Goal: Find specific page/section: Find specific page/section

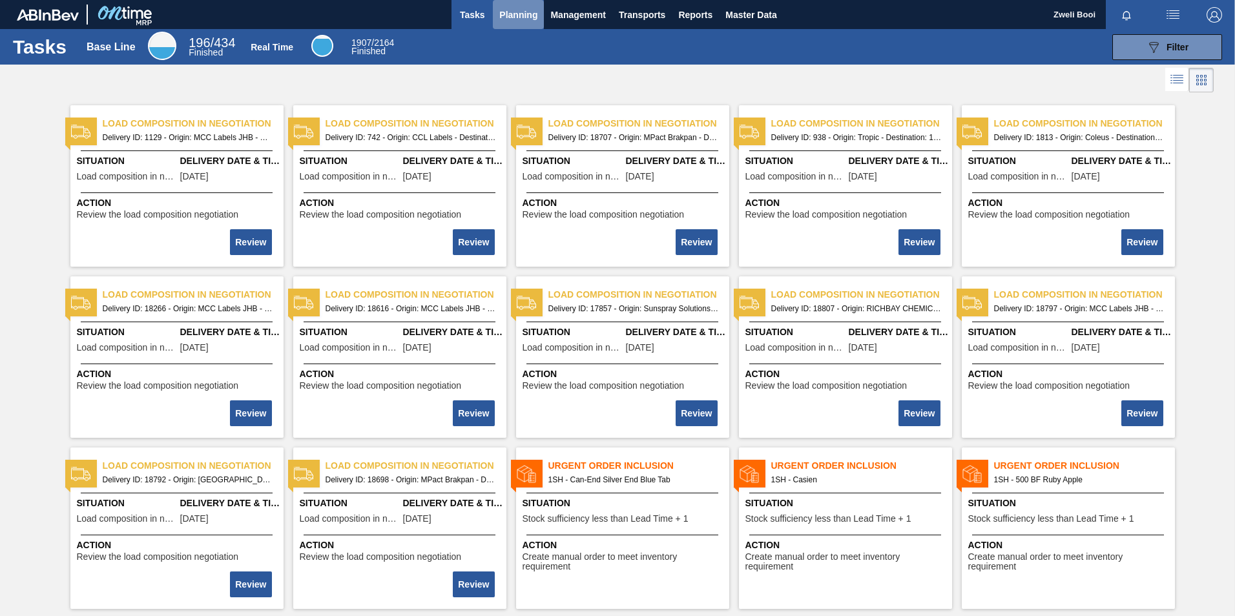
click at [532, 23] on button "Planning" at bounding box center [518, 14] width 51 height 29
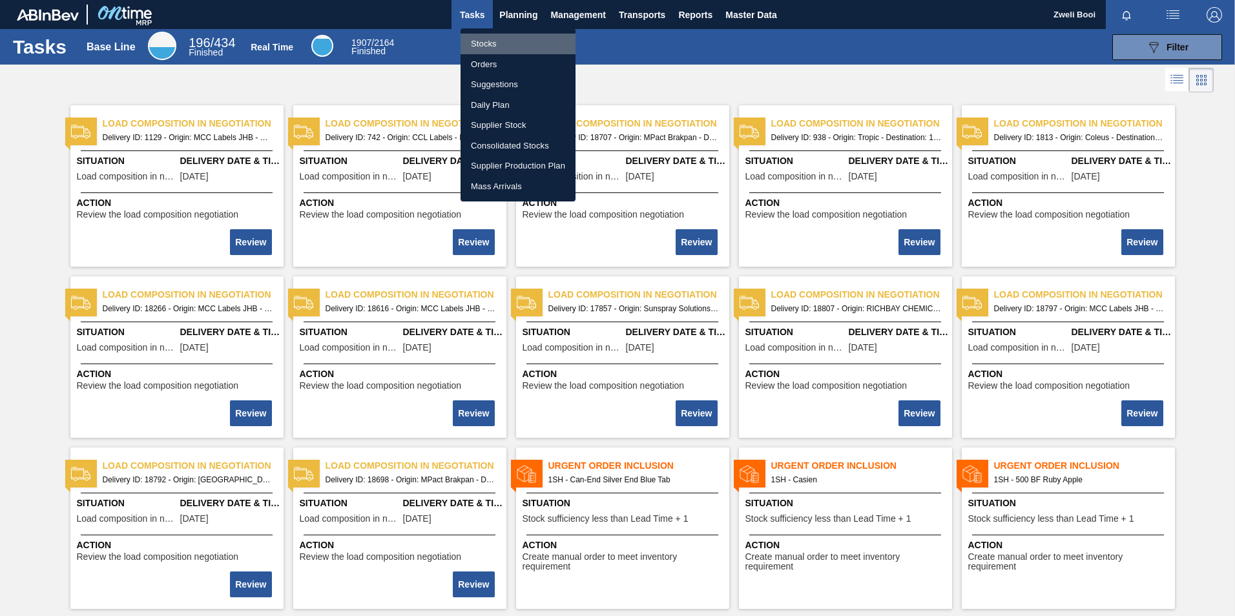
click at [487, 37] on li "Stocks" at bounding box center [518, 44] width 115 height 21
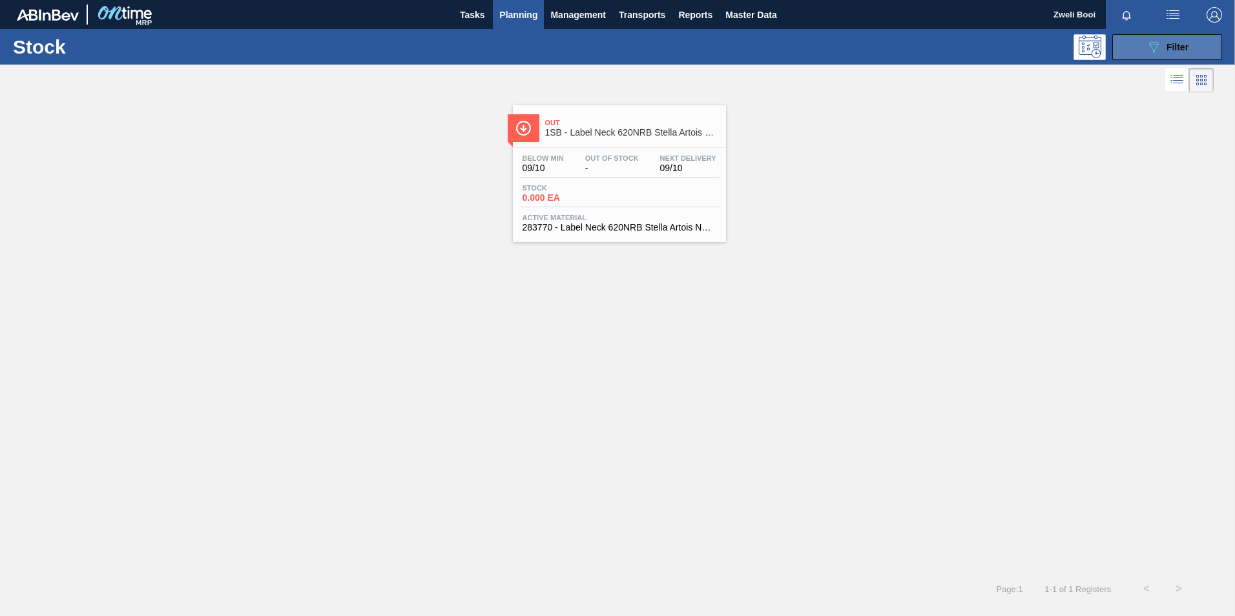
click at [1149, 45] on icon "089F7B8B-B2A5-4AFE-B5C0-19BA573D28AC" at bounding box center [1154, 47] width 16 height 16
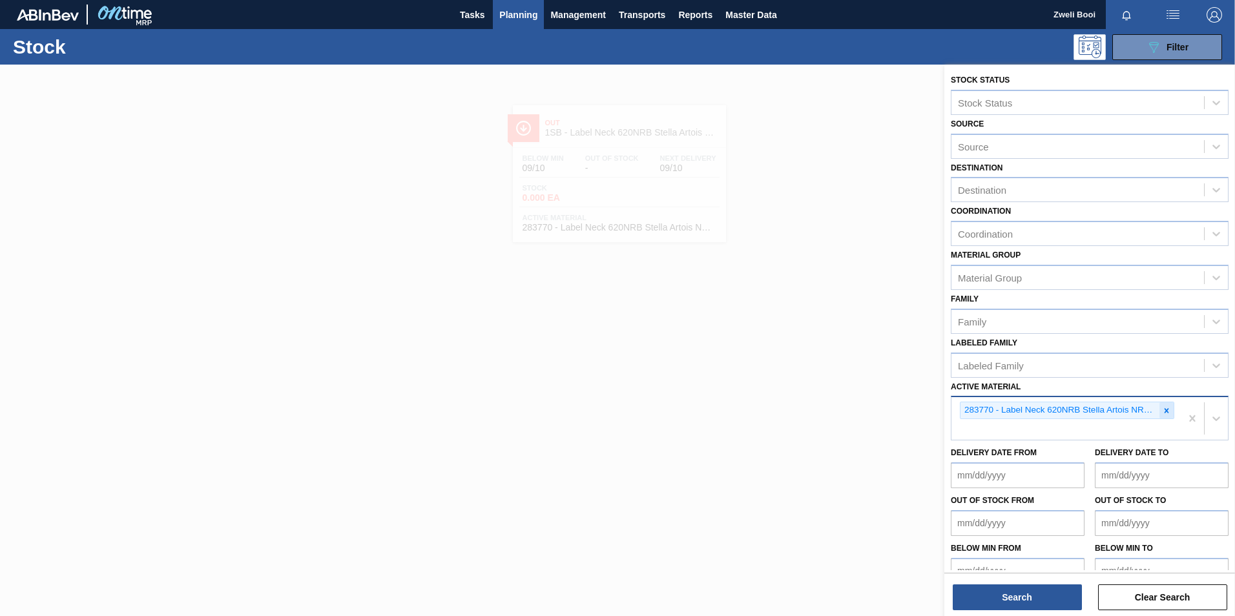
click at [1166, 412] on icon at bounding box center [1167, 410] width 5 height 5
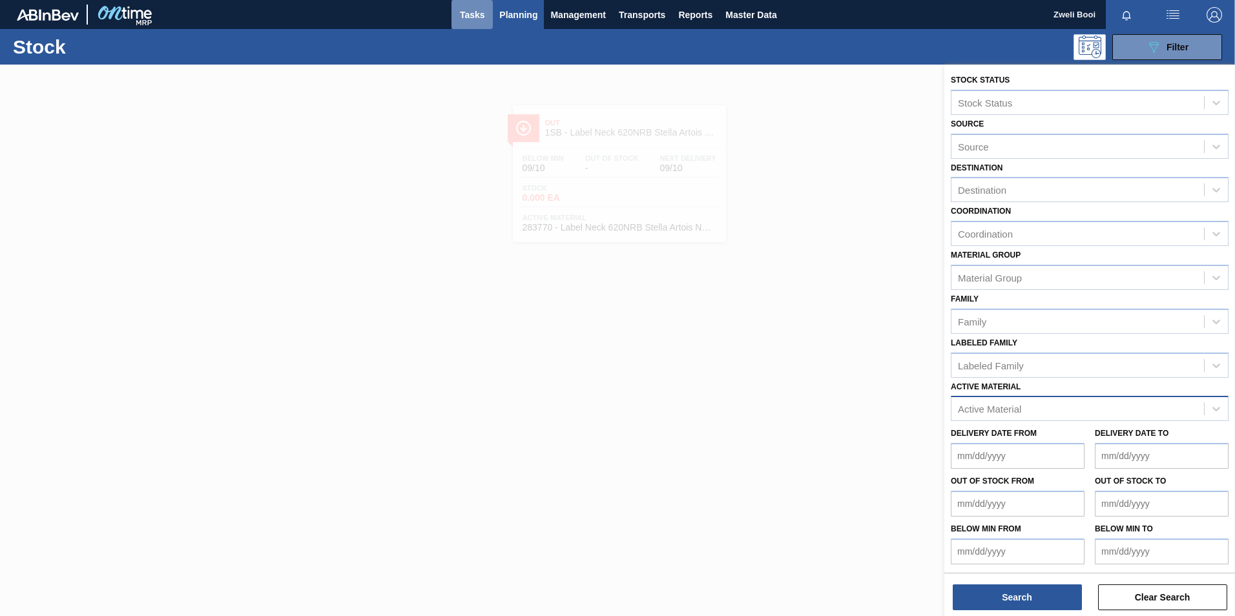
click at [480, 12] on span "Tasks" at bounding box center [472, 15] width 28 height 16
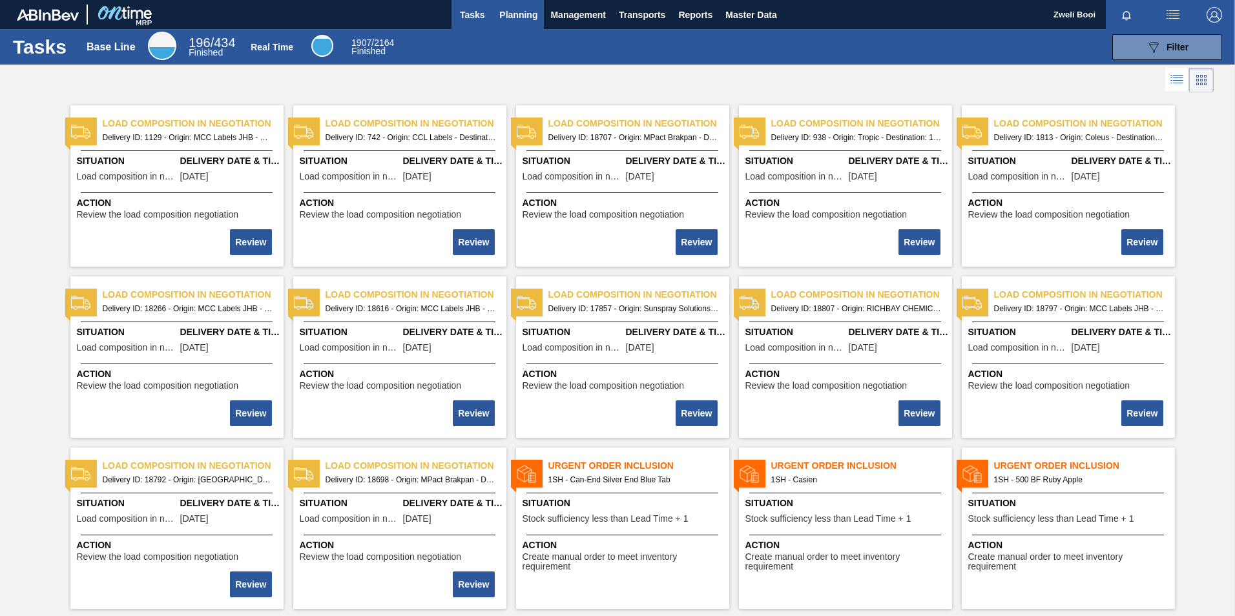
click at [505, 11] on span "Planning" at bounding box center [518, 15] width 38 height 16
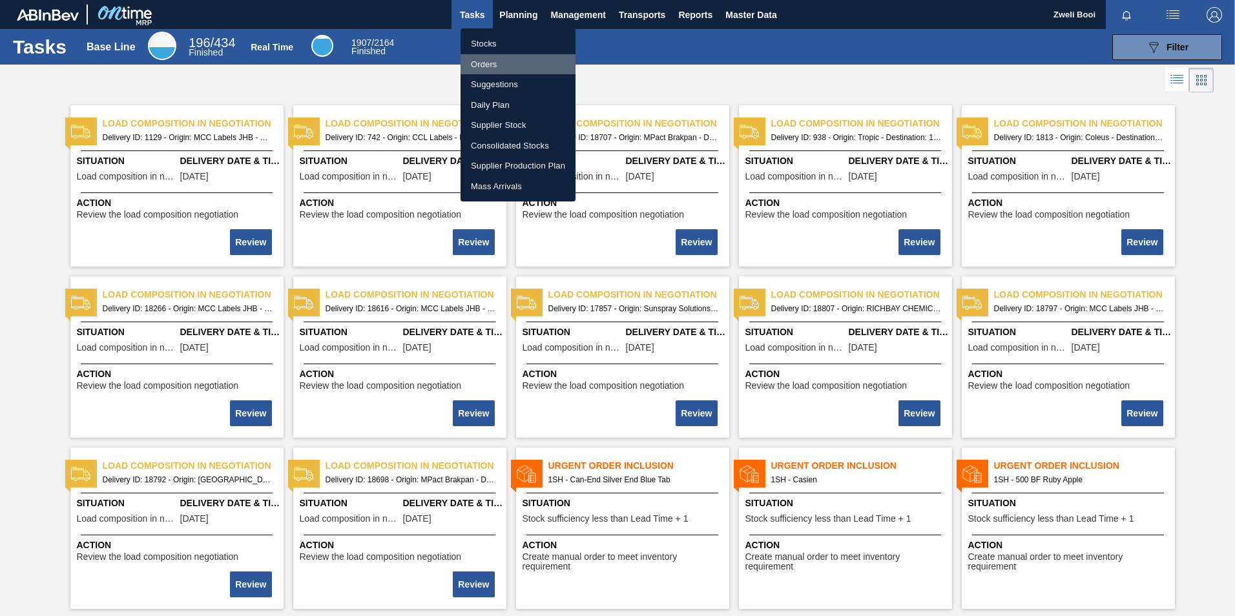
click at [499, 66] on li "Orders" at bounding box center [518, 64] width 115 height 21
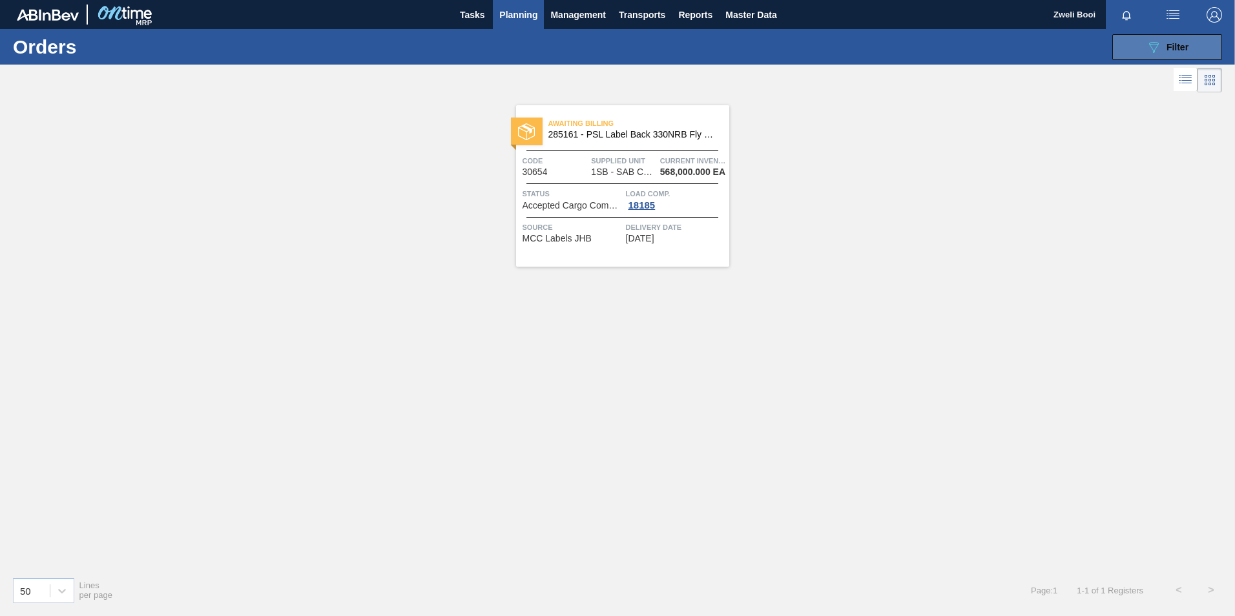
click at [1167, 46] on span "Filter" at bounding box center [1178, 47] width 22 height 10
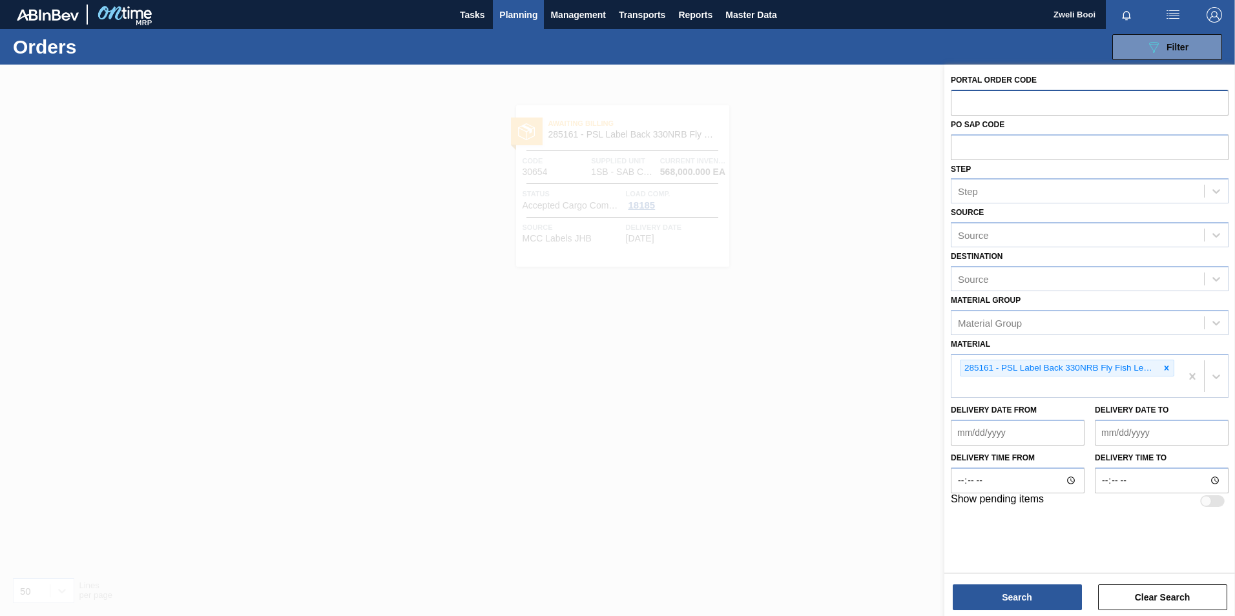
click at [966, 95] on input "text" at bounding box center [1090, 102] width 278 height 25
click at [1169, 367] on icon at bounding box center [1166, 368] width 9 height 9
type input "31567"
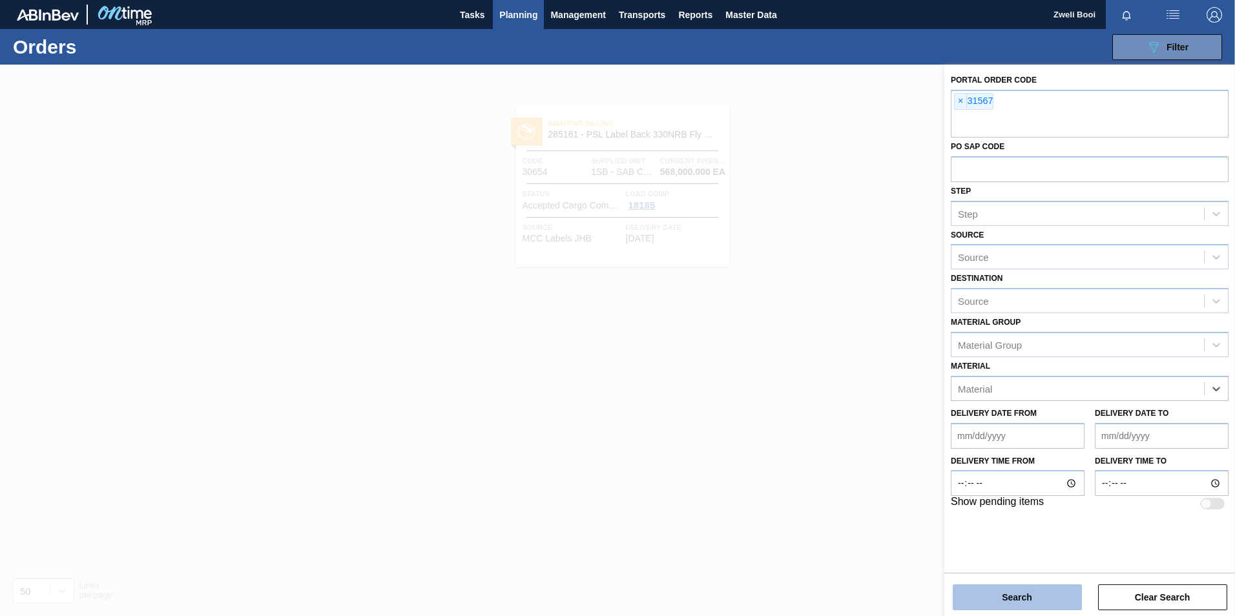
click at [1066, 599] on button "Search" at bounding box center [1017, 598] width 129 height 26
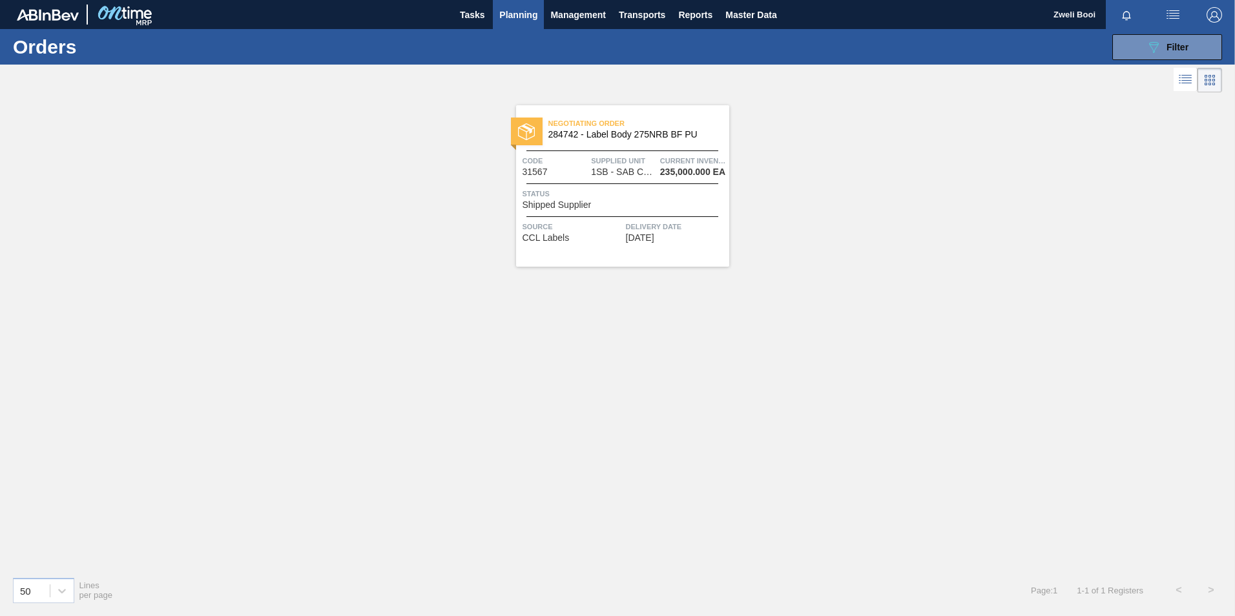
click at [650, 144] on div "Negotiating Order 284742 - Label Body 275NRB BF PU Code 31567 Supplied Unit 1SB…" at bounding box center [622, 185] width 213 height 161
